Goal: Check status: Check status

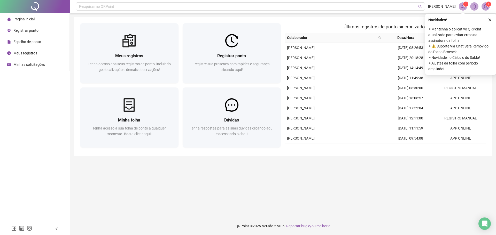
click at [33, 46] on div "Espelho de ponto" at bounding box center [24, 42] width 34 height 10
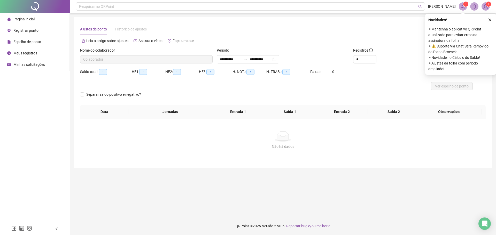
type input "**********"
click at [39, 44] on div "Espelho de ponto" at bounding box center [24, 42] width 34 height 10
click at [491, 18] on button "button" at bounding box center [489, 20] width 6 height 6
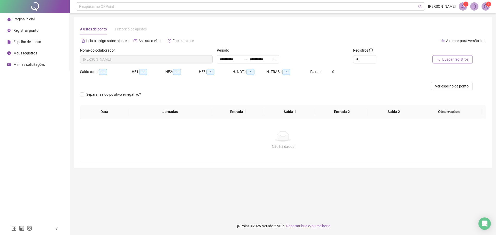
click at [456, 60] on span "Buscar registros" at bounding box center [455, 60] width 26 height 6
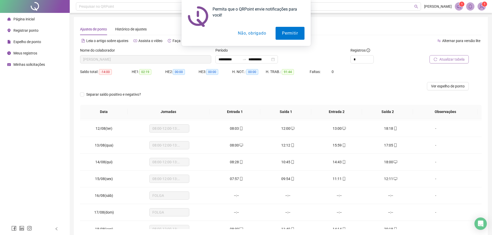
scroll to position [177, 0]
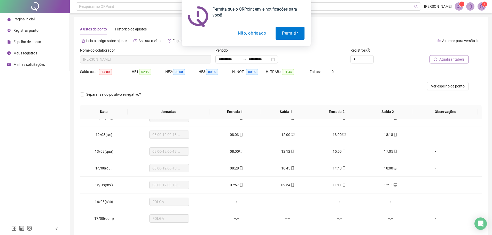
click at [259, 38] on button "Não, obrigado" at bounding box center [251, 33] width 41 height 13
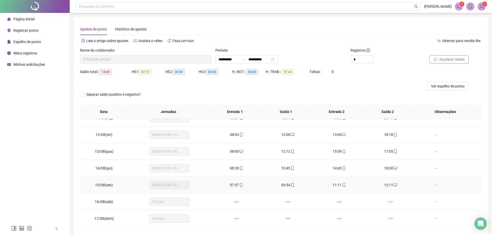
click at [232, 186] on div "07:57" at bounding box center [236, 185] width 43 height 6
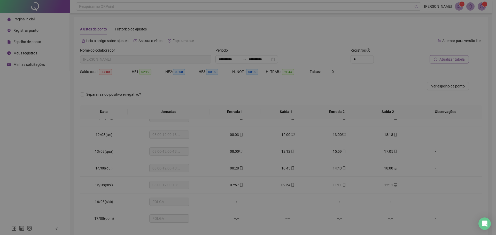
type input "**********"
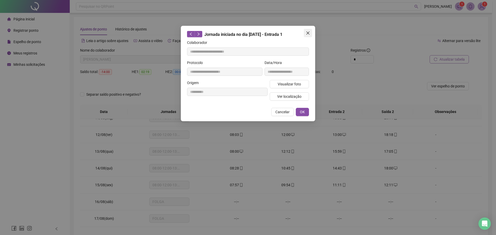
click at [311, 34] on span "Close" at bounding box center [308, 33] width 8 height 4
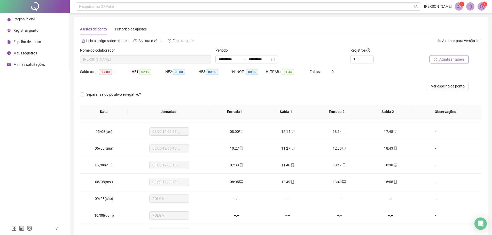
scroll to position [0, 0]
